Goal: Check status: Check status

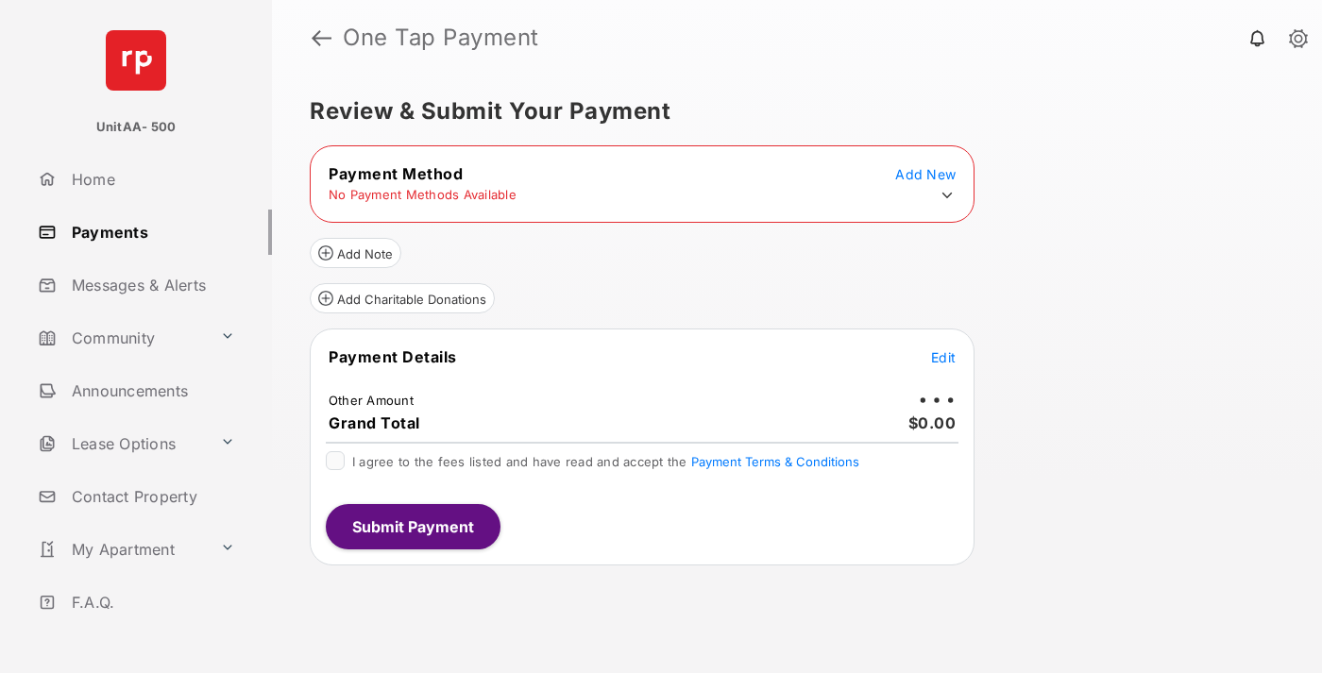
click at [947, 195] on icon at bounding box center [946, 195] width 17 height 17
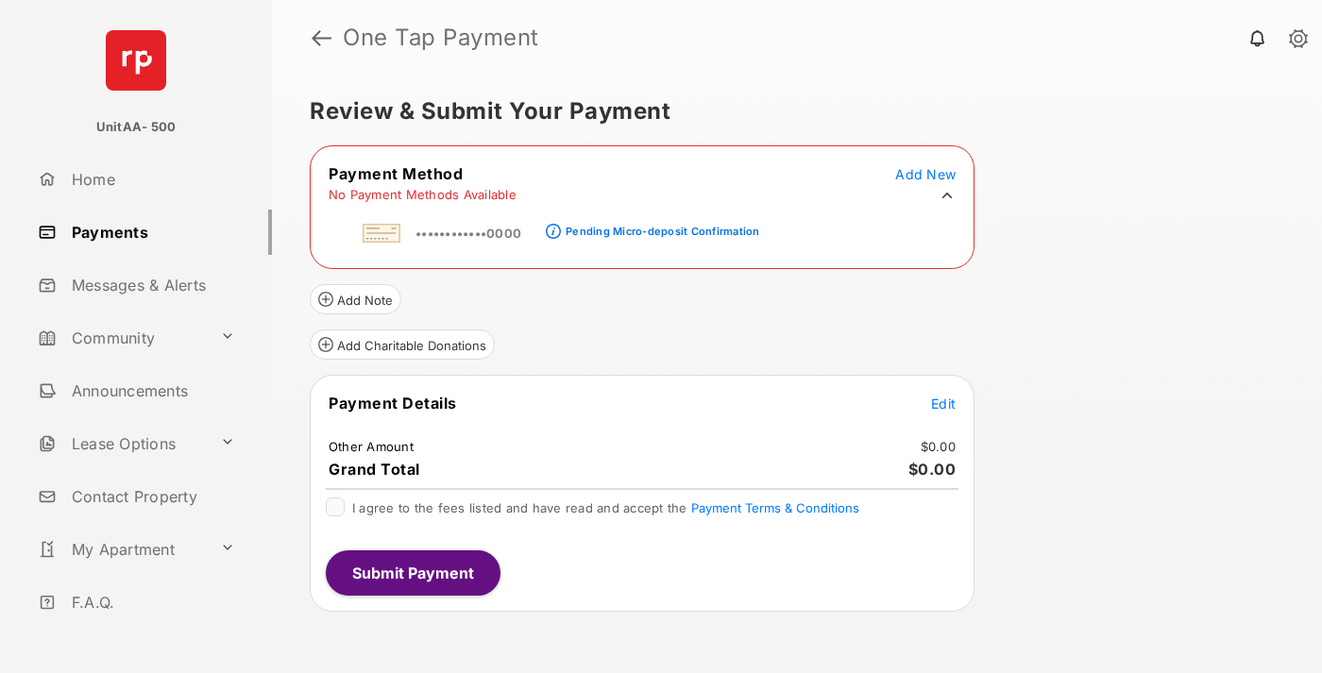
click at [659, 226] on div "Pending Micro-deposit Confirmation" at bounding box center [662, 231] width 194 height 13
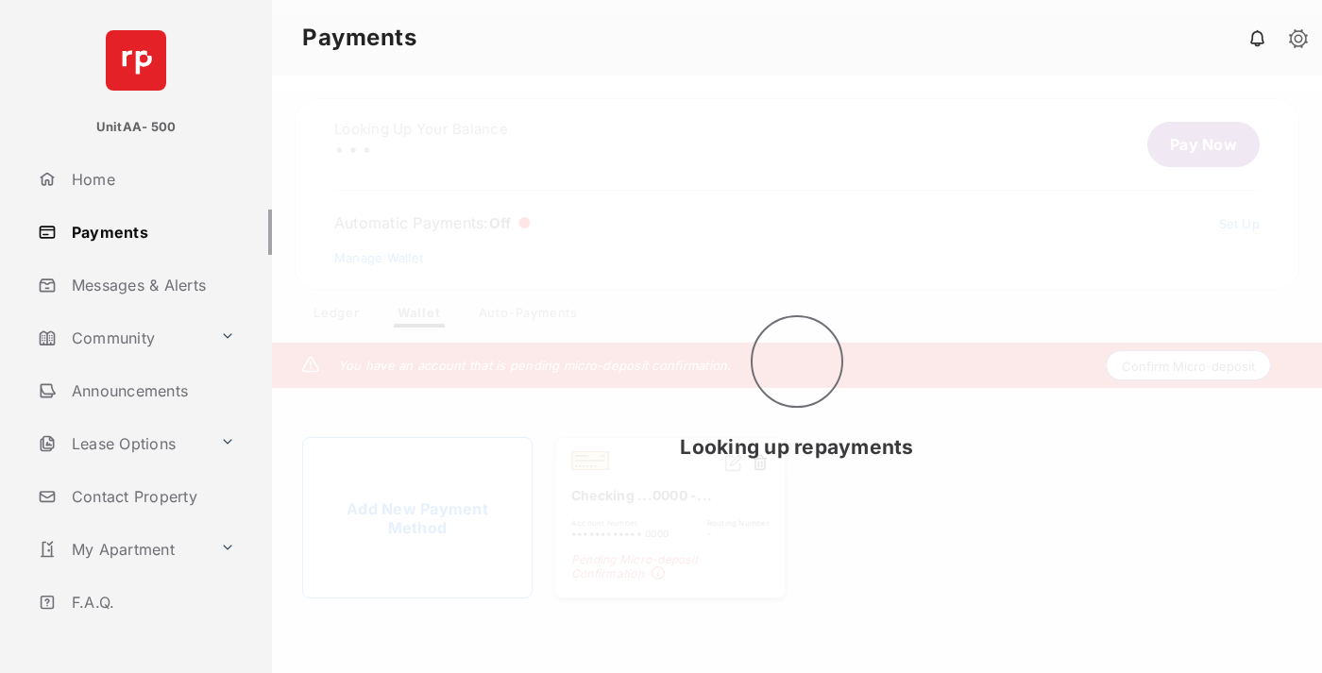
click at [1188, 368] on button "Confirm Micro-deposit" at bounding box center [1187, 365] width 165 height 30
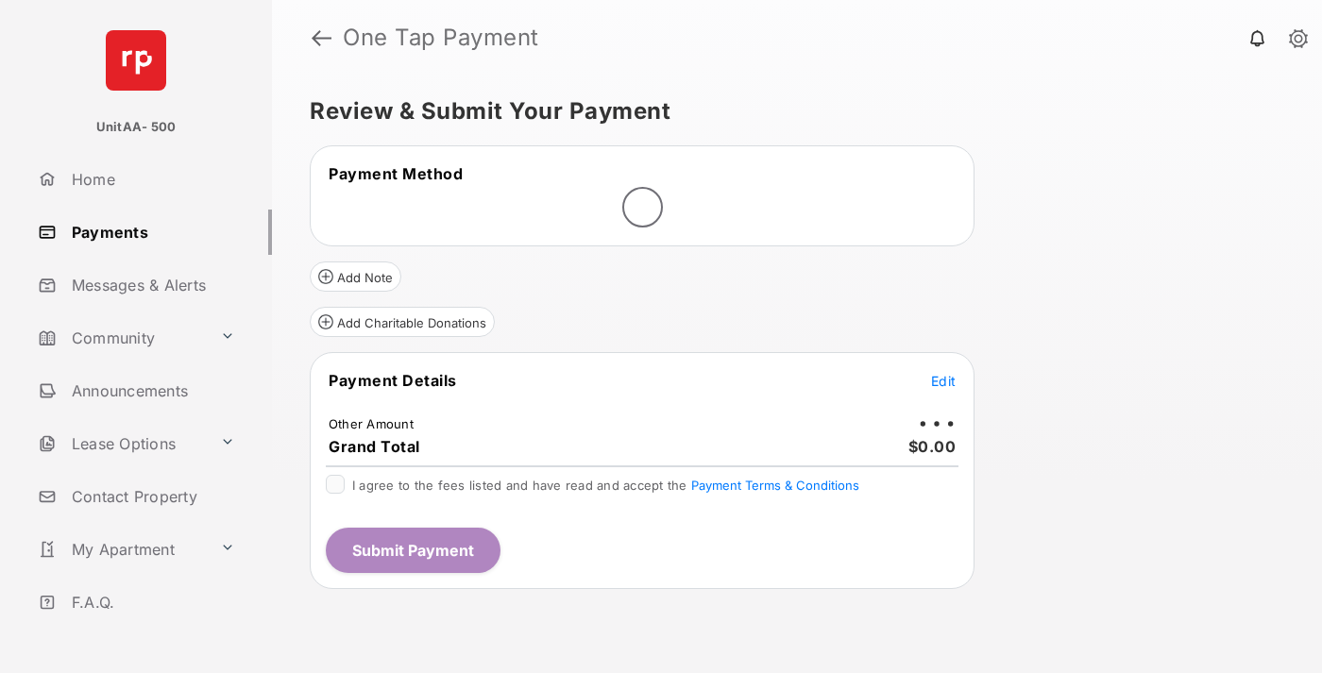
click at [943, 380] on span "Edit" at bounding box center [943, 381] width 25 height 16
